Goal: Task Accomplishment & Management: Manage account settings

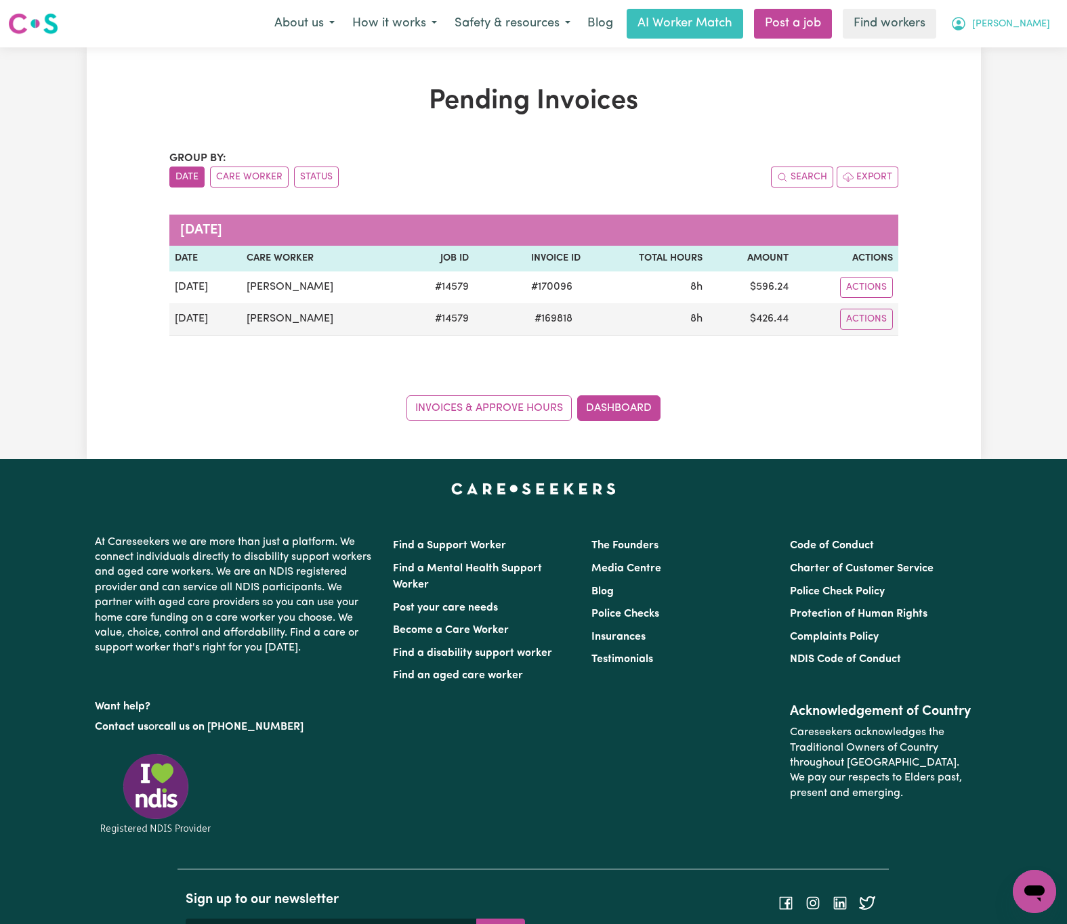
click at [1028, 19] on span "[PERSON_NAME]" at bounding box center [1011, 24] width 78 height 15
click at [1021, 83] on link "Logout" at bounding box center [1004, 78] width 107 height 26
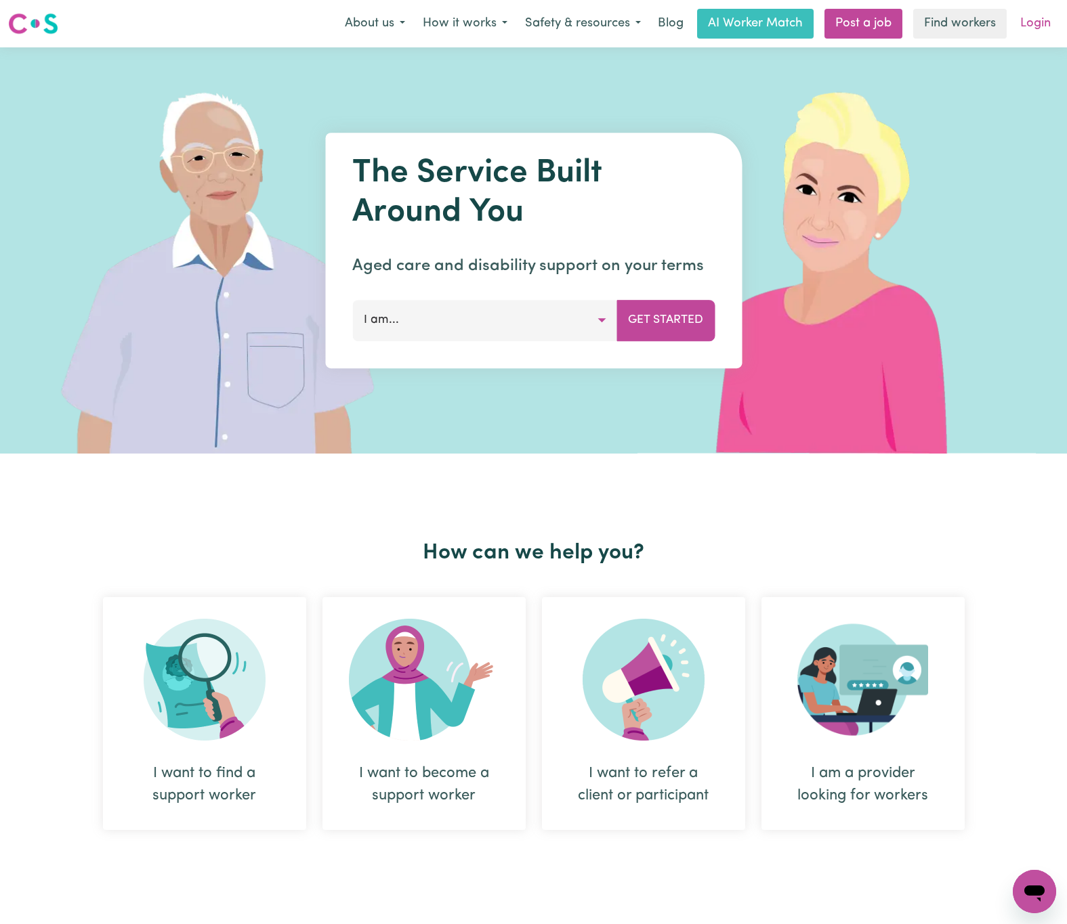
click at [1024, 22] on link "Login" at bounding box center [1035, 24] width 47 height 30
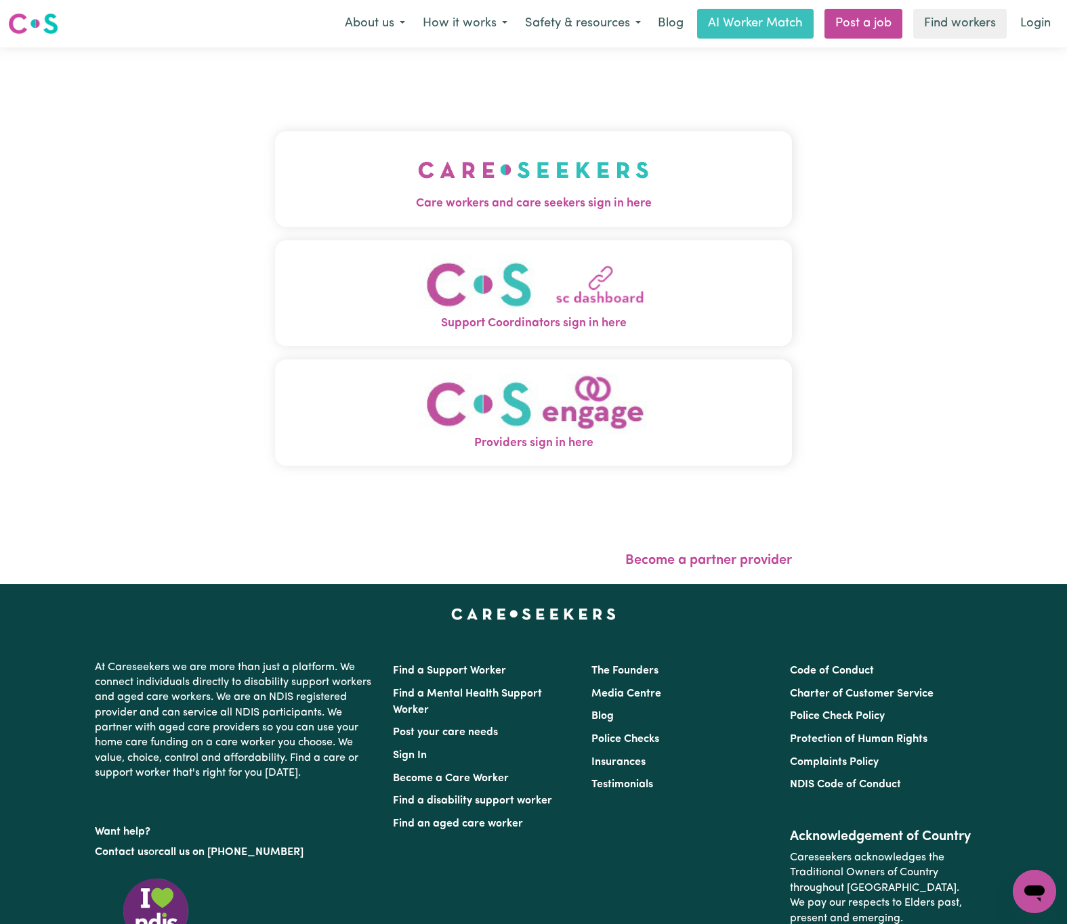
click at [368, 177] on button "Care workers and care seekers sign in here" at bounding box center [533, 178] width 517 height 95
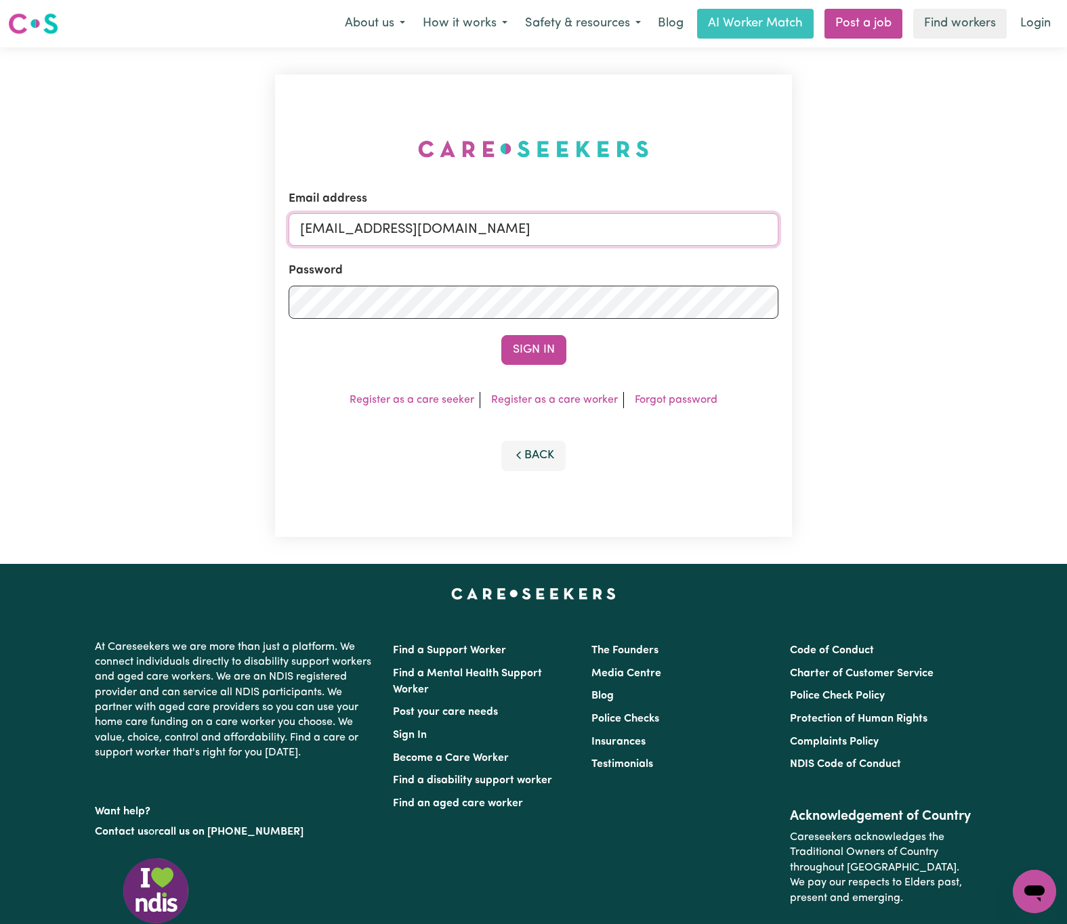
drag, startPoint x: 392, startPoint y: 223, endPoint x: 911, endPoint y: 208, distance: 519.0
click at [911, 208] on div "Email address [EMAIL_ADDRESS][DOMAIN_NAME] Password Sign In Register as a care …" at bounding box center [533, 305] width 1067 height 517
paste input "[EMAIL_ADDRESS][DOMAIN_NAME]"
type input "superuser~[EMAIL_ADDRESS][DOMAIN_NAME]"
click at [501, 335] on button "Sign In" at bounding box center [533, 350] width 65 height 30
